Goal: Transaction & Acquisition: Obtain resource

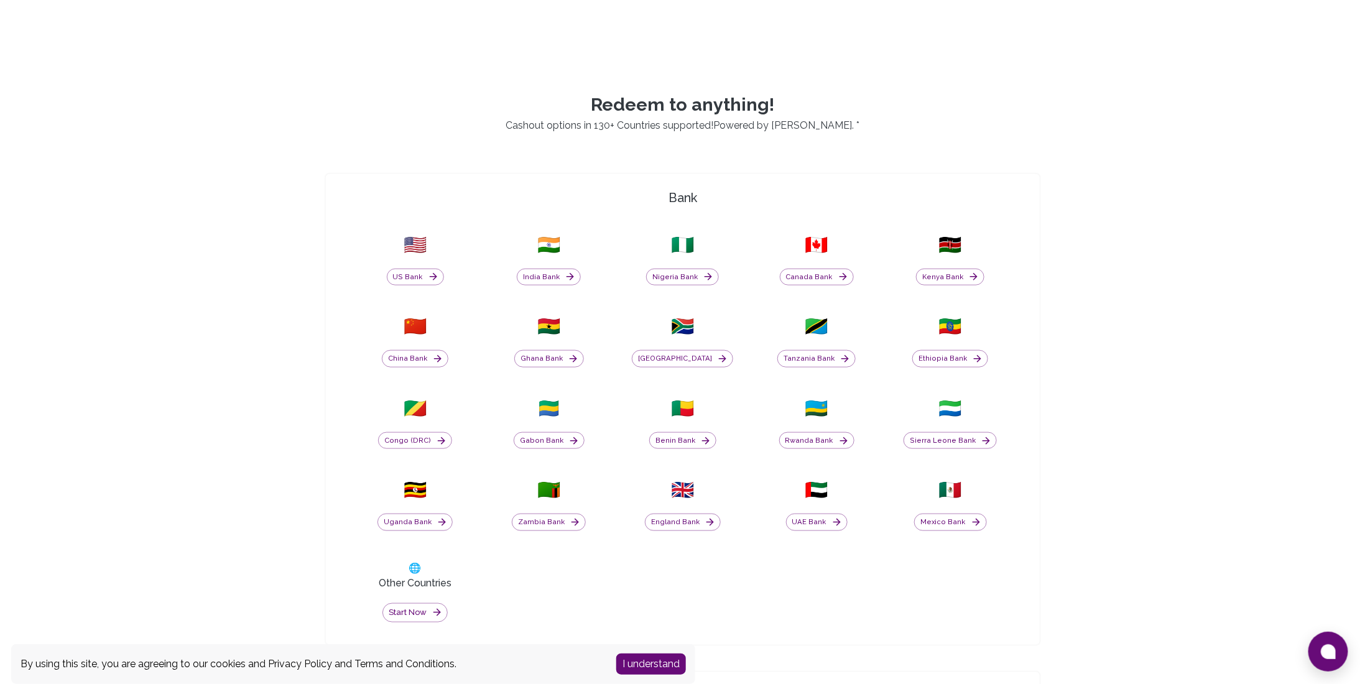
scroll to position [560, 0]
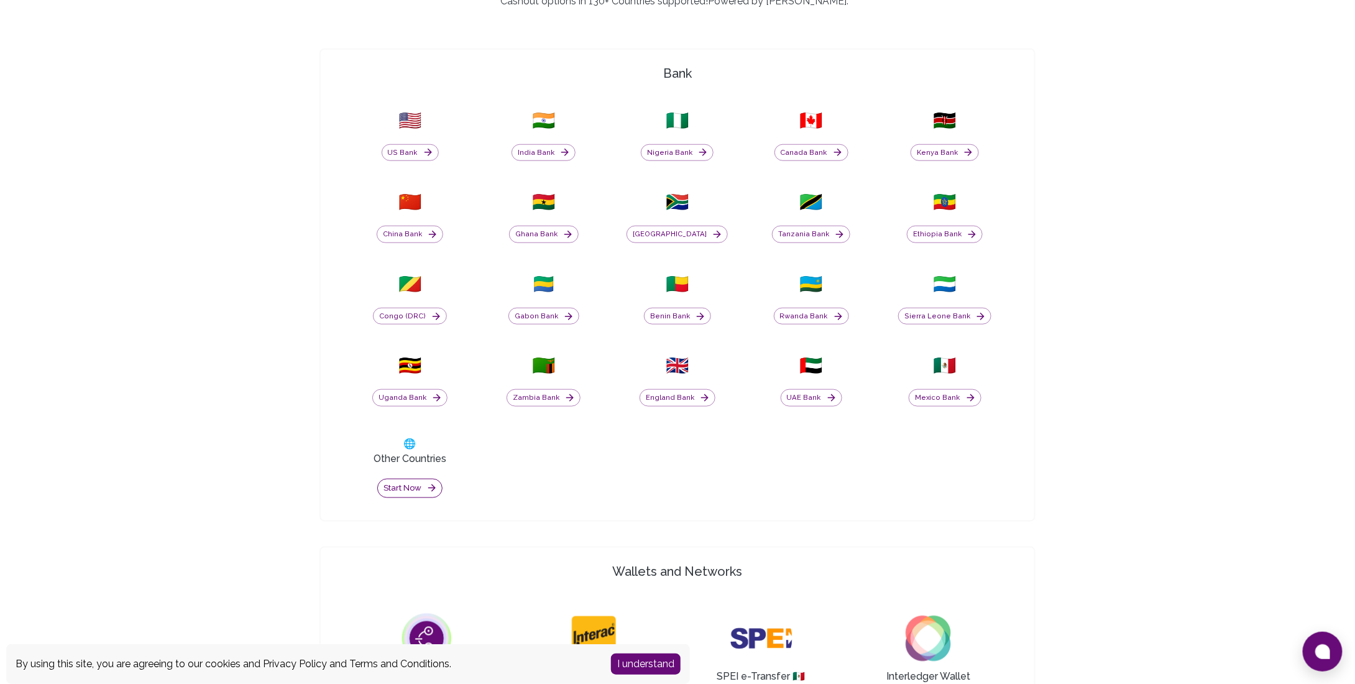
click at [409, 484] on button "Start now" at bounding box center [409, 488] width 65 height 19
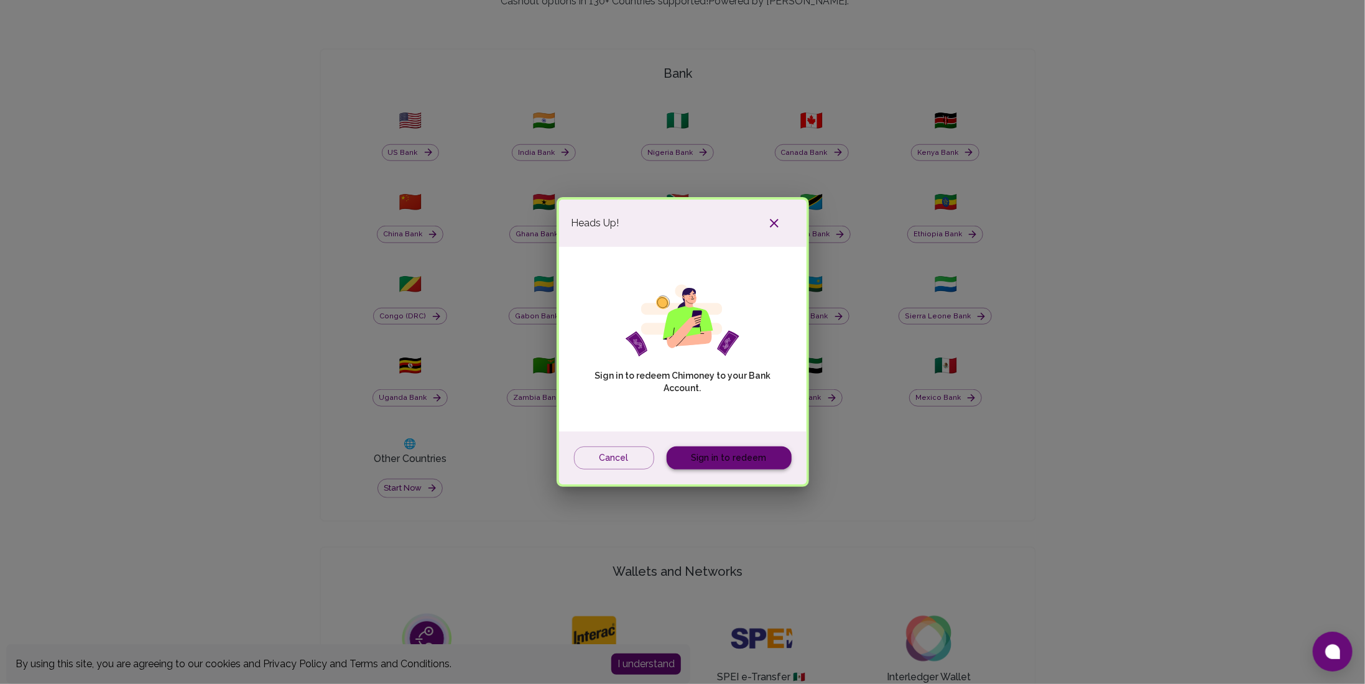
click at [728, 450] on link "Sign in to redeem" at bounding box center [729, 457] width 125 height 23
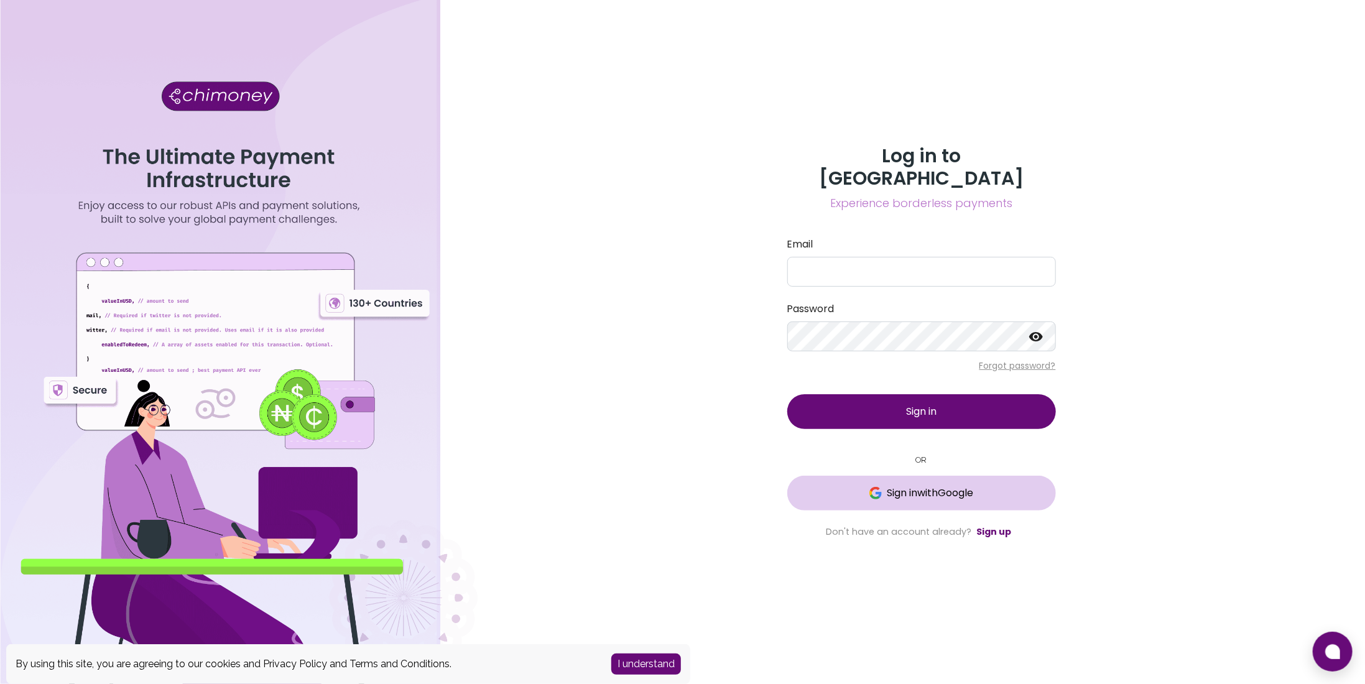
click at [912, 492] on button "Sign in with Google" at bounding box center [921, 493] width 269 height 35
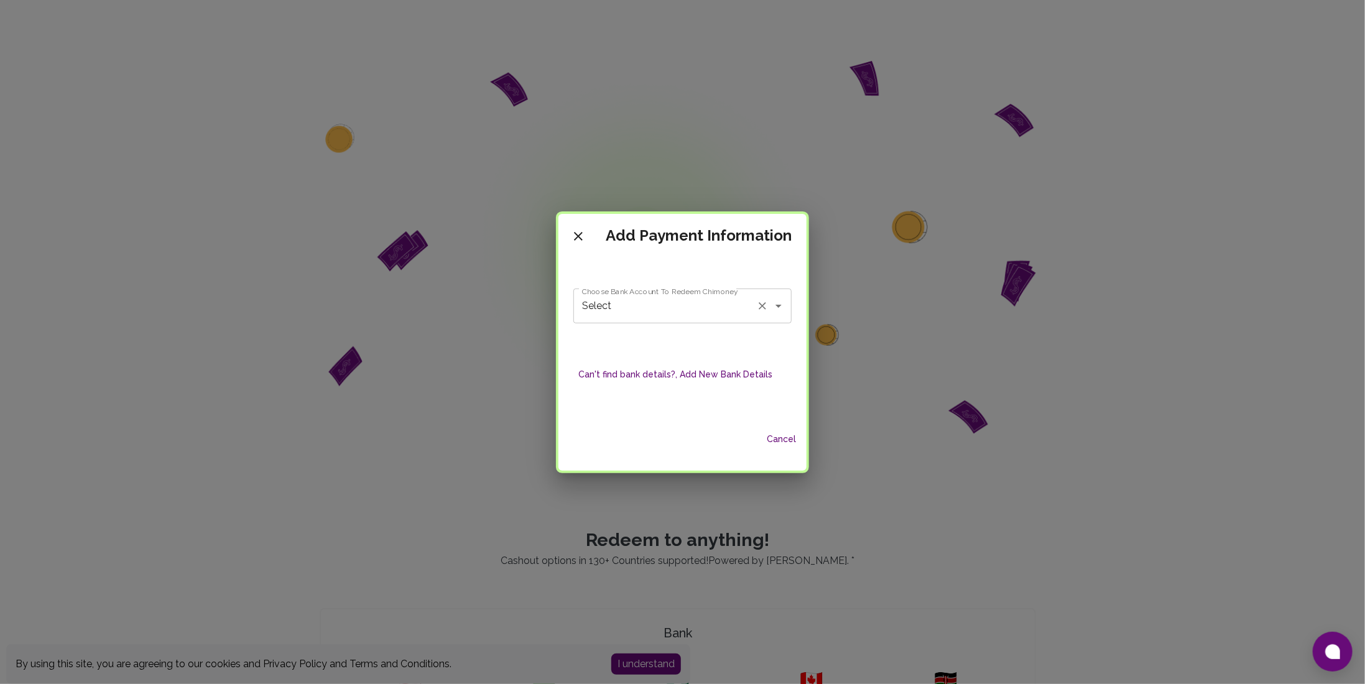
click at [739, 309] on input "Select" at bounding box center [665, 306] width 172 height 24
click at [731, 347] on span "SPARKASSE MARBURG-BIEDENKOPF - Hillary Kirui" at bounding box center [682, 346] width 215 height 37
type input "SPARKASSE MARBURG-BIEDENKOPF - Hillary Kirui"
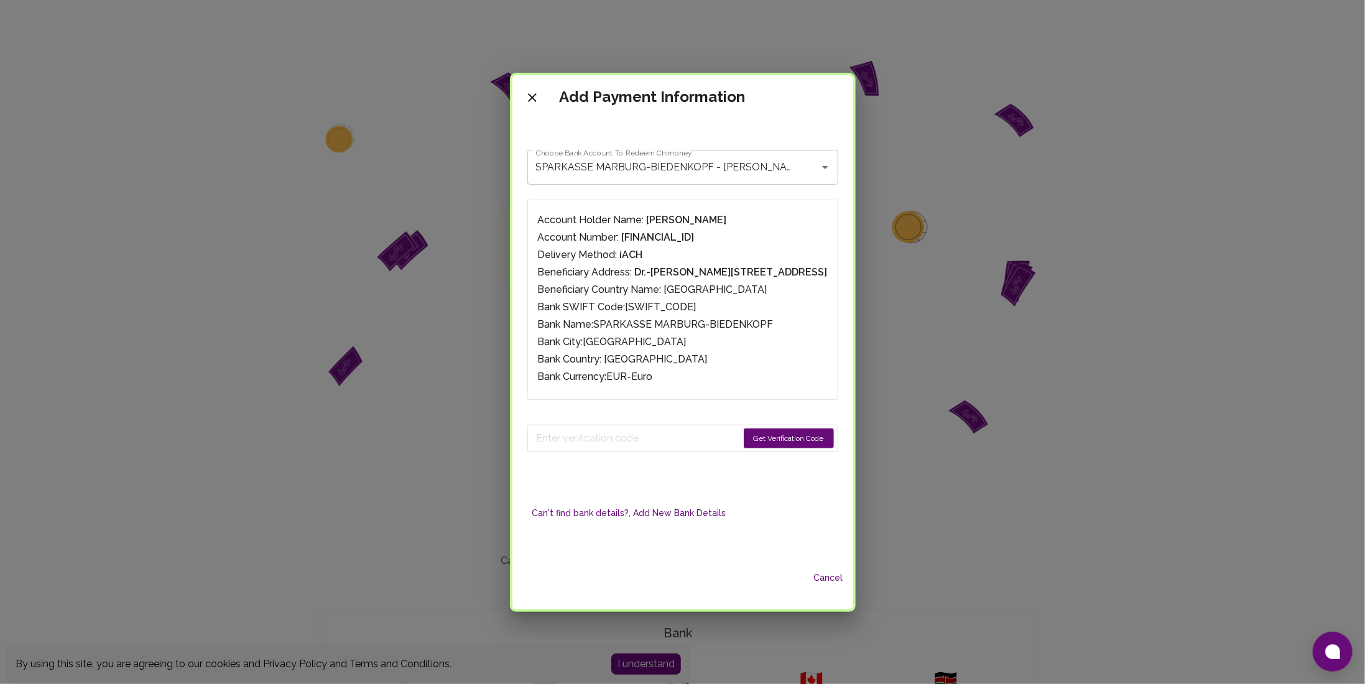
click at [764, 443] on button "Get Verification Code" at bounding box center [789, 438] width 90 height 20
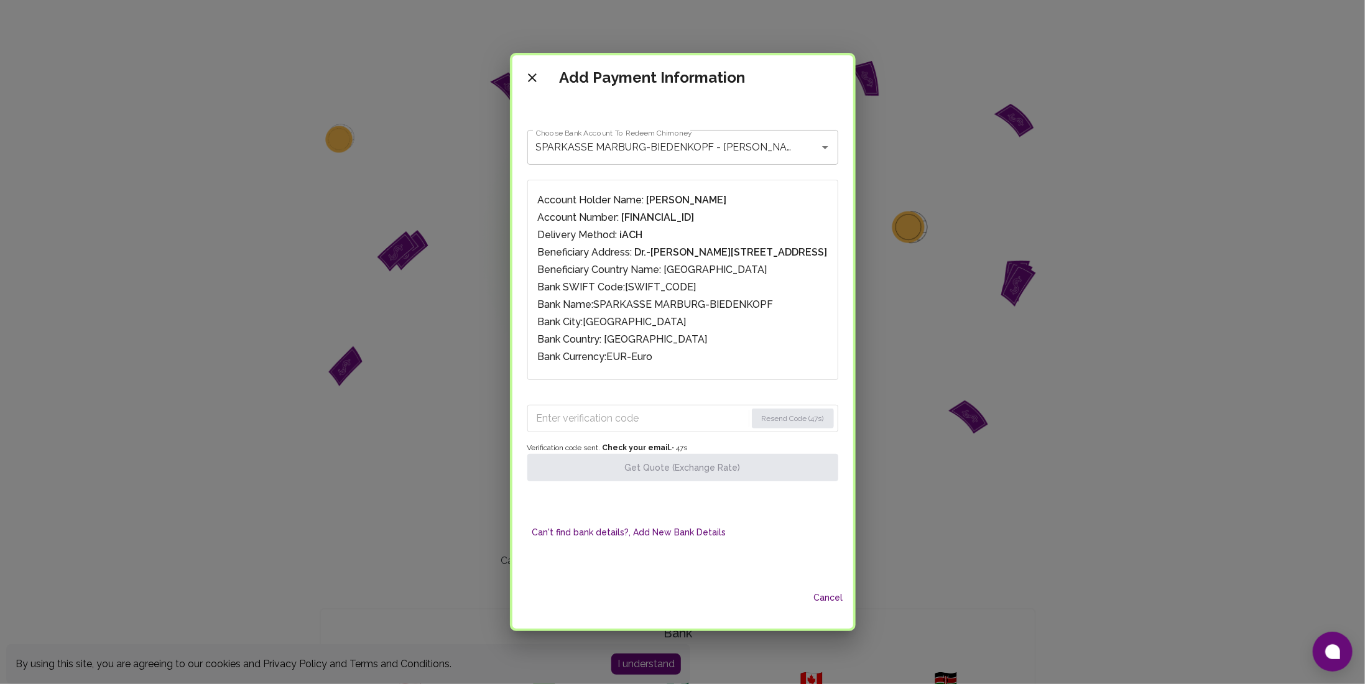
click at [647, 415] on input "Enter verification code" at bounding box center [642, 419] width 210 height 20
paste input "2916"
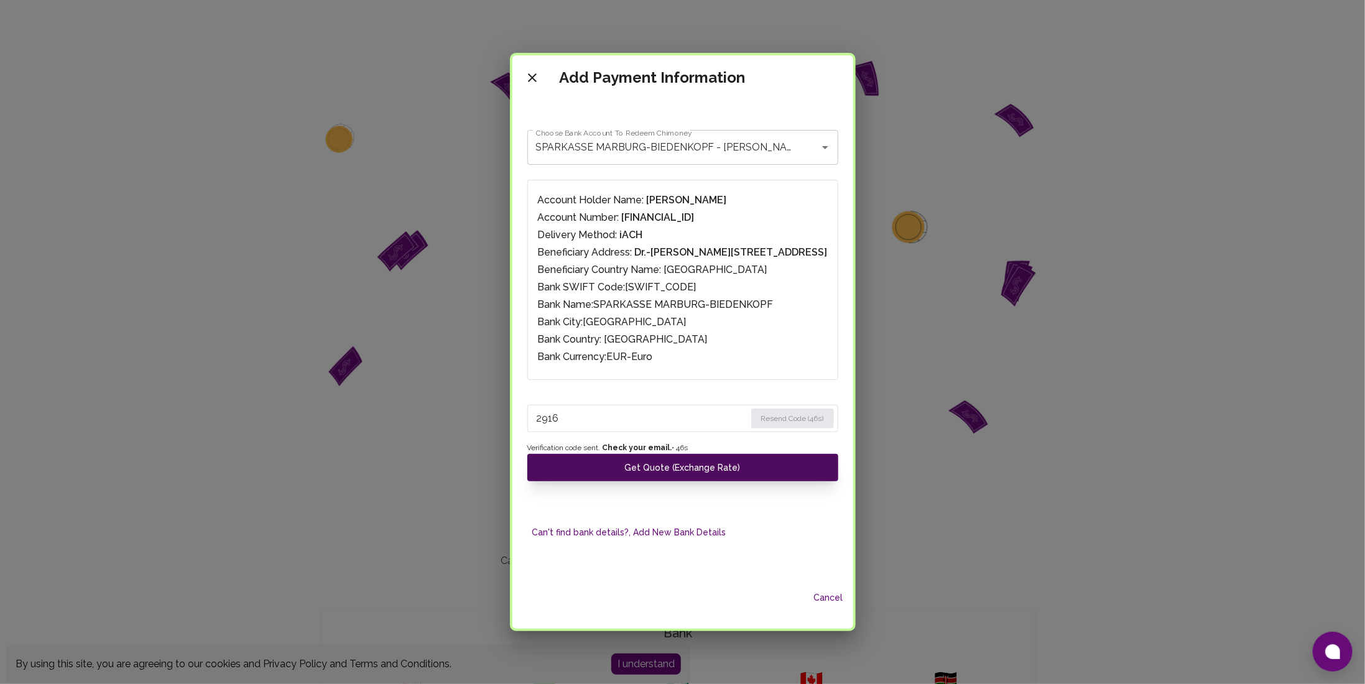
type input "2916"
click at [708, 468] on button "Get Quote (Exchange Rate)" at bounding box center [682, 467] width 311 height 27
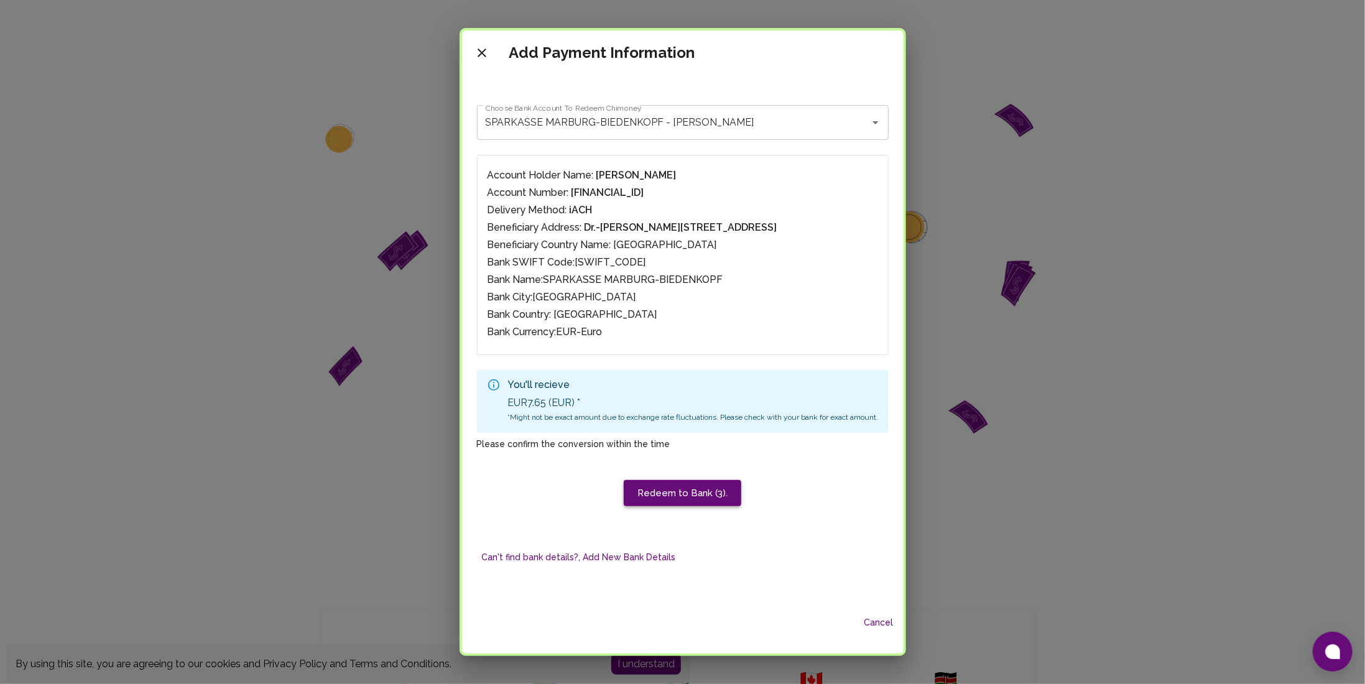
click at [703, 489] on button "Redeem to Bank (3)." at bounding box center [683, 493] width 118 height 26
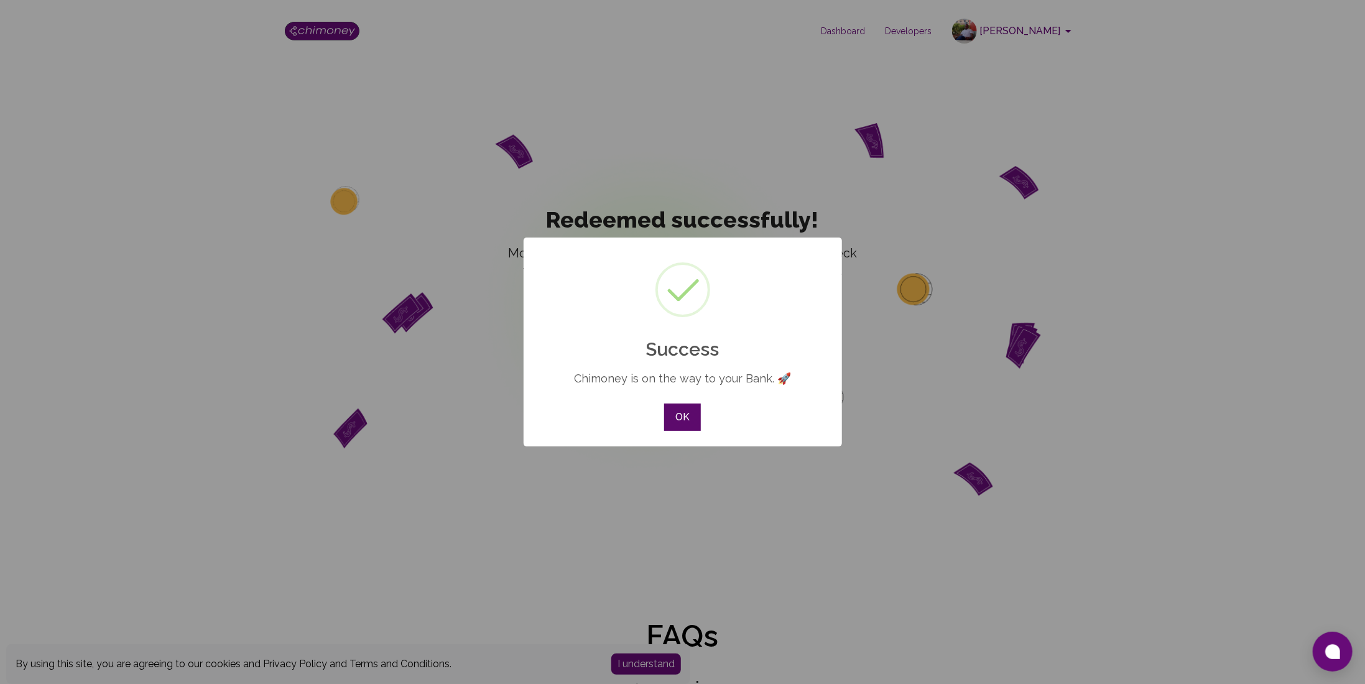
click at [686, 413] on button "OK" at bounding box center [682, 417] width 36 height 27
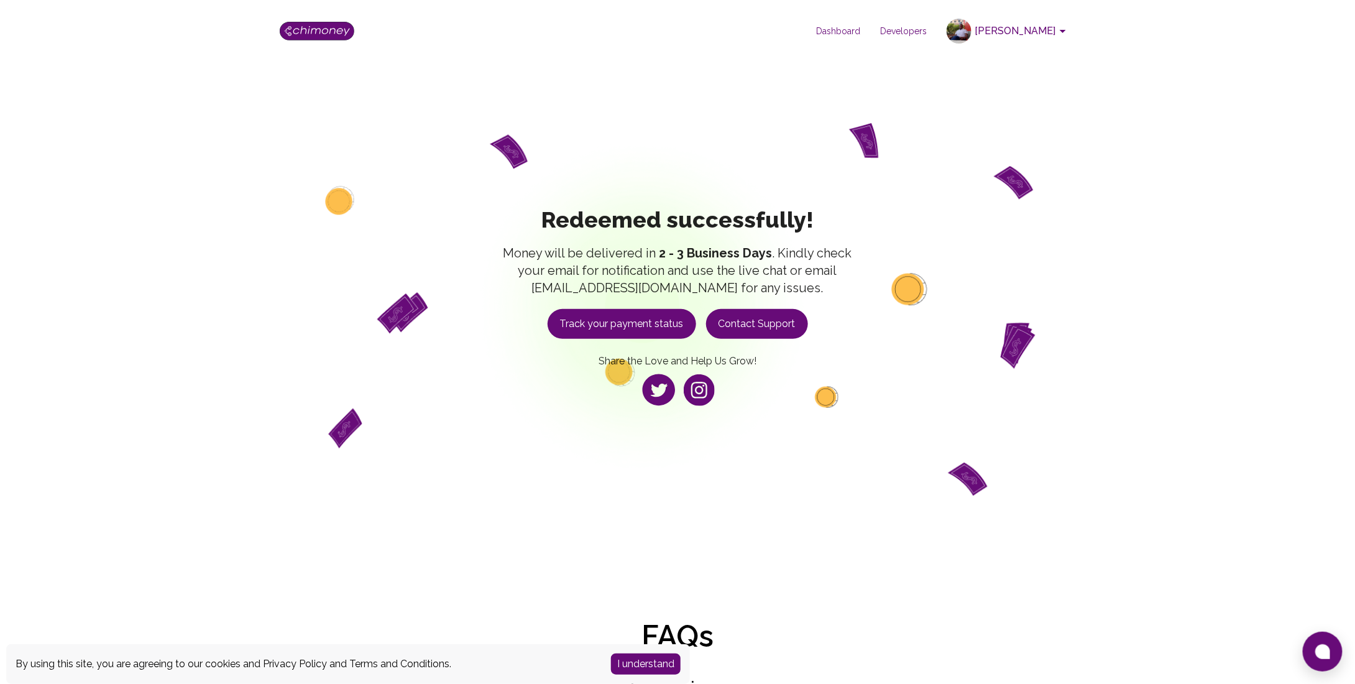
click at [652, 658] on button "I understand" at bounding box center [646, 663] width 70 height 21
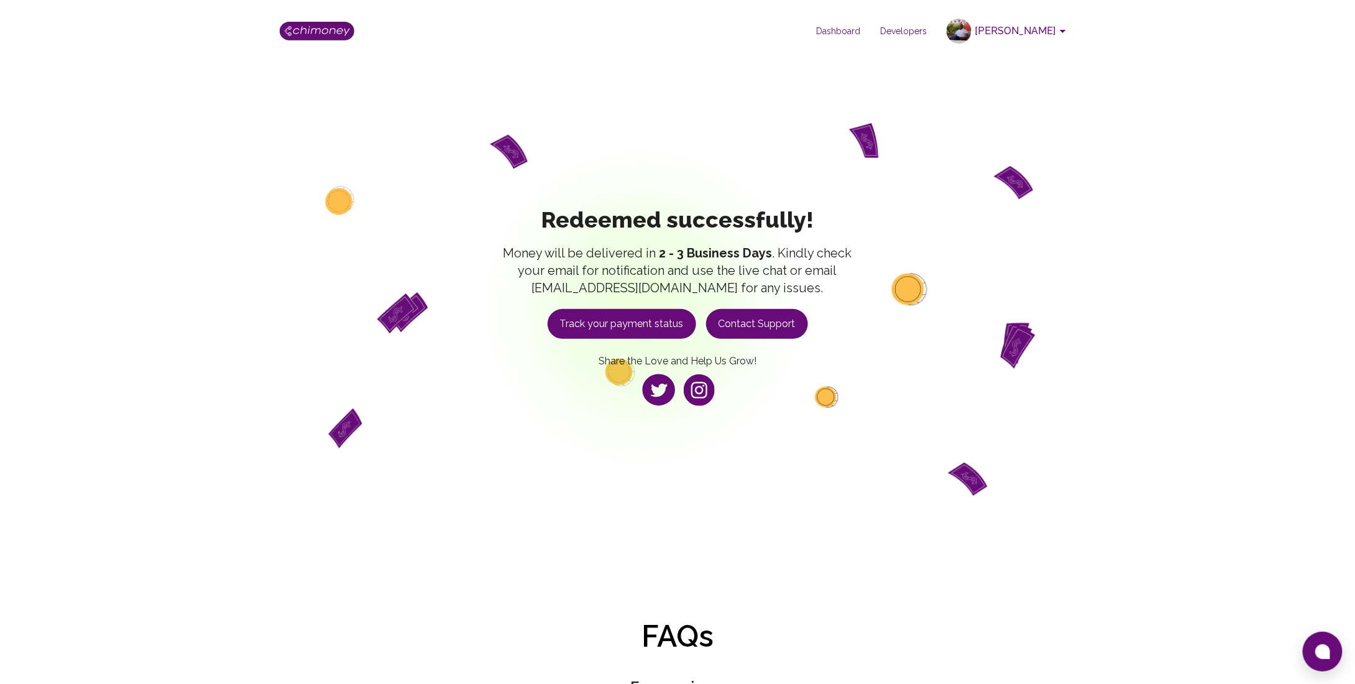
click at [667, 327] on button "Track your payment status" at bounding box center [622, 324] width 149 height 30
